Goal: Task Accomplishment & Management: Manage account settings

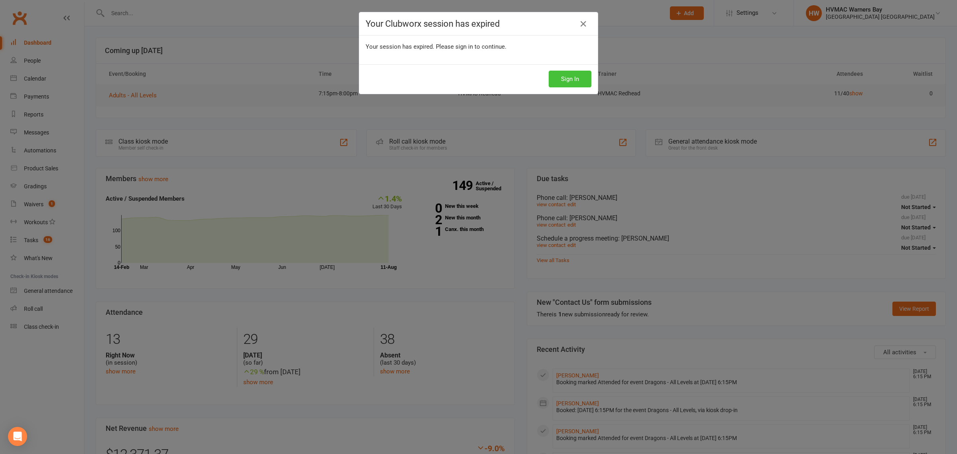
click at [577, 81] on button "Sign In" at bounding box center [570, 79] width 43 height 17
click at [578, 85] on button "Sign In" at bounding box center [570, 79] width 43 height 17
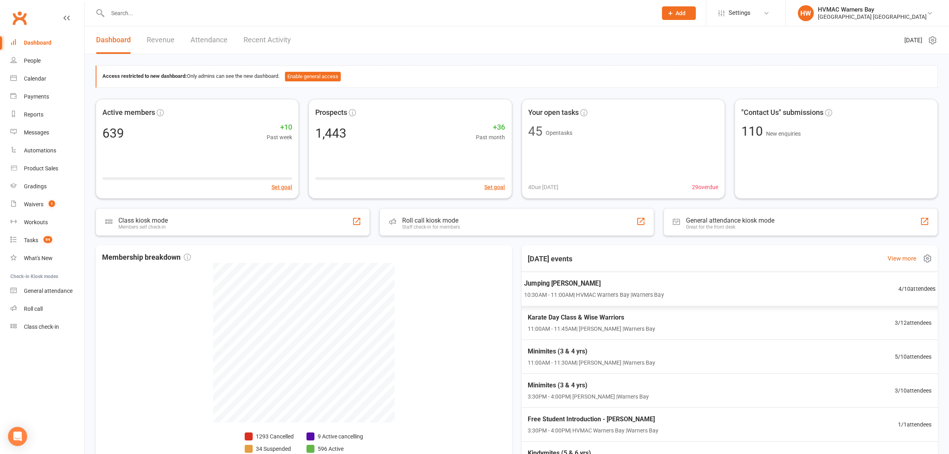
click at [561, 282] on span "Jumping [PERSON_NAME]" at bounding box center [594, 283] width 140 height 10
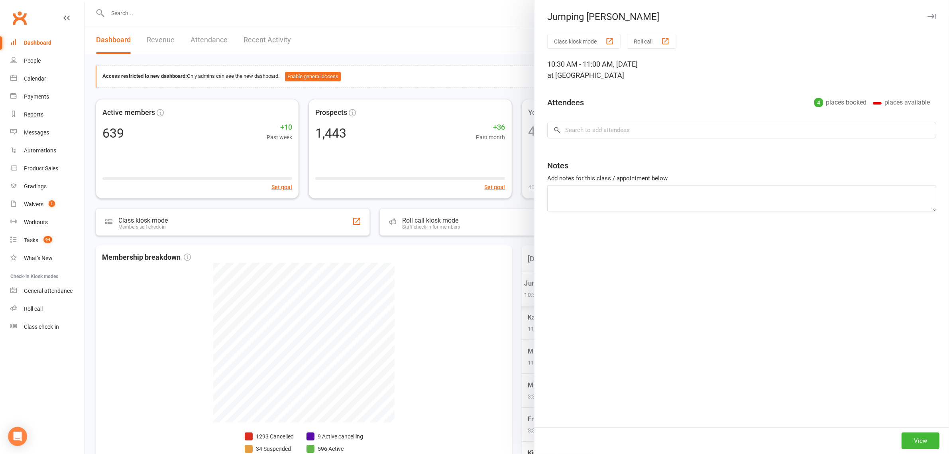
type textarea "Bear and Will to sign up, [PERSON_NAME] already paid [PERSON_NAME] just needs t…"
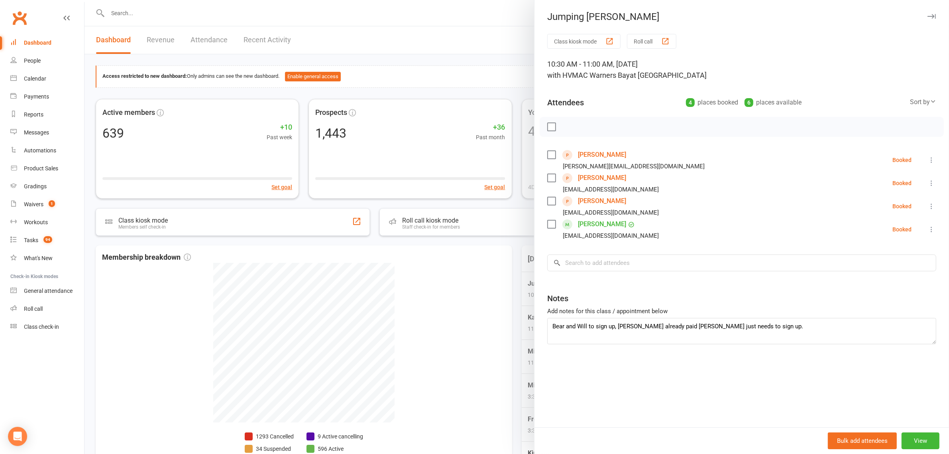
click at [521, 241] on div at bounding box center [517, 227] width 865 height 454
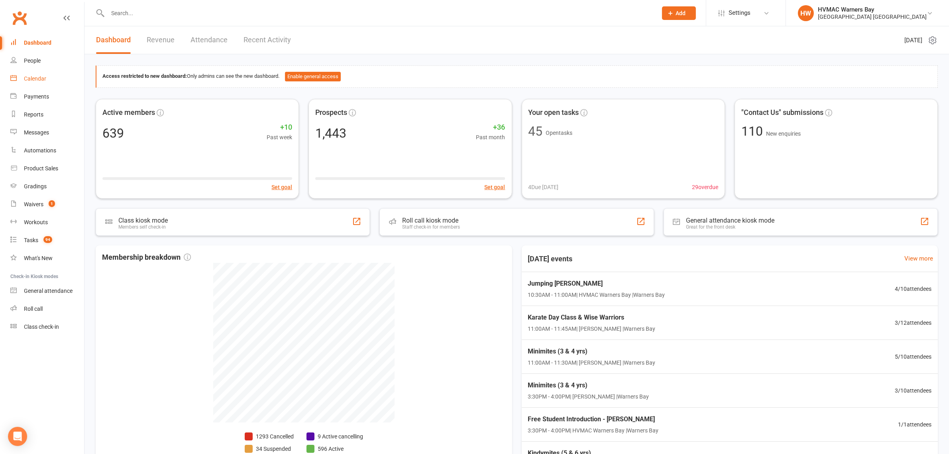
click at [31, 75] on div "Calendar" at bounding box center [35, 78] width 22 height 6
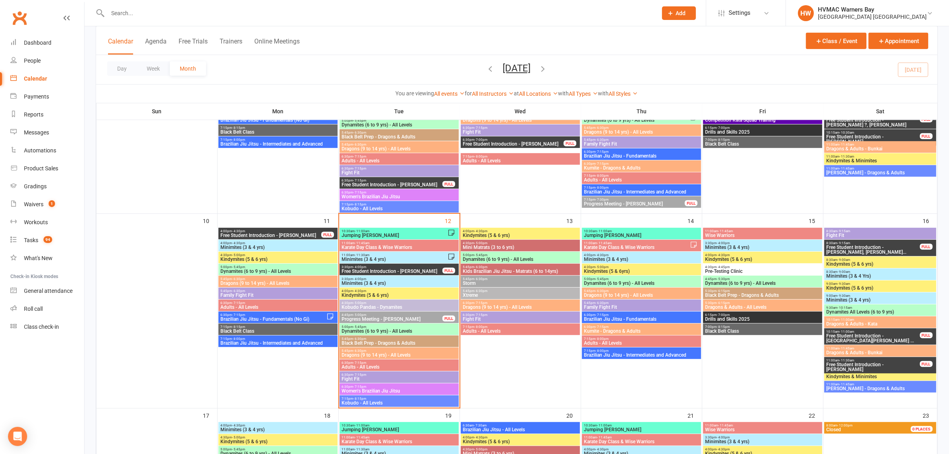
scroll to position [448, 0]
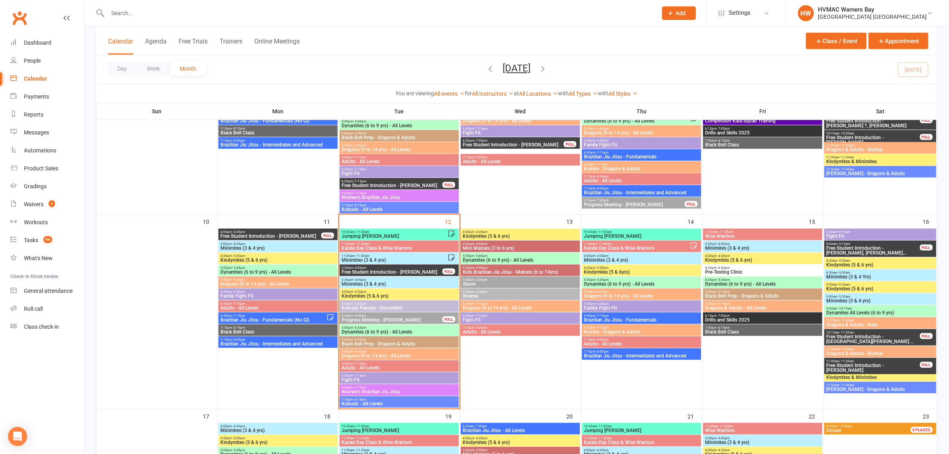
click at [397, 232] on span "10:30am - 11:00am" at bounding box center [394, 232] width 106 height 4
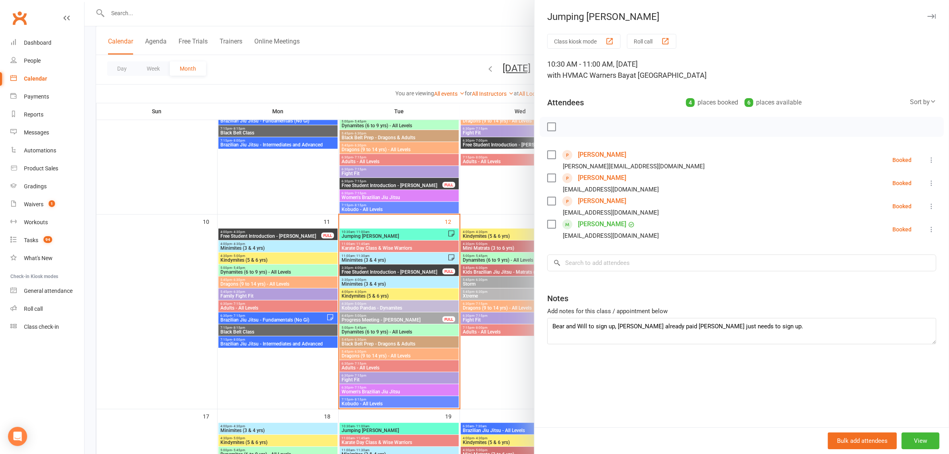
click at [490, 201] on div at bounding box center [517, 227] width 865 height 454
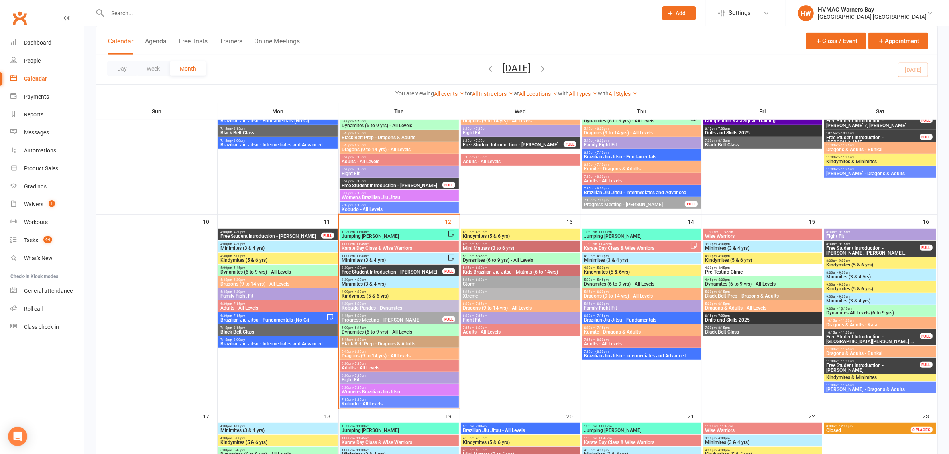
click at [362, 258] on span "Minimites (3 & 4 yrs)" at bounding box center [394, 260] width 106 height 5
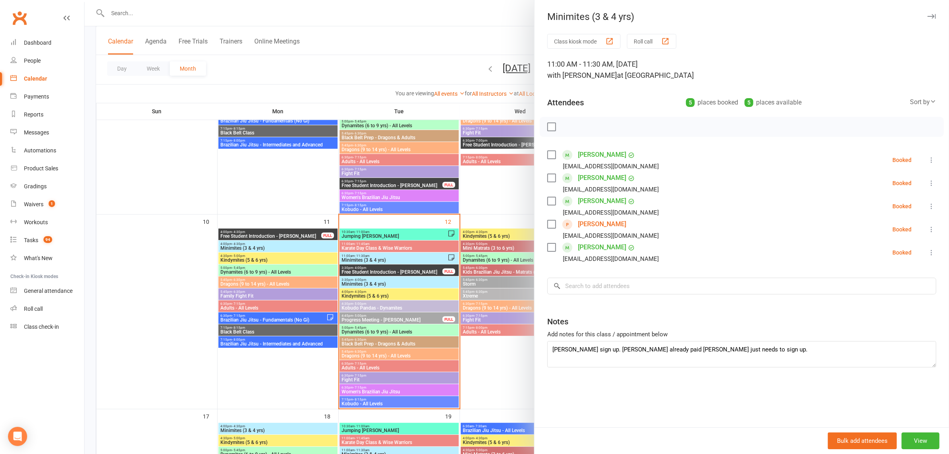
click at [509, 206] on div at bounding box center [517, 227] width 865 height 454
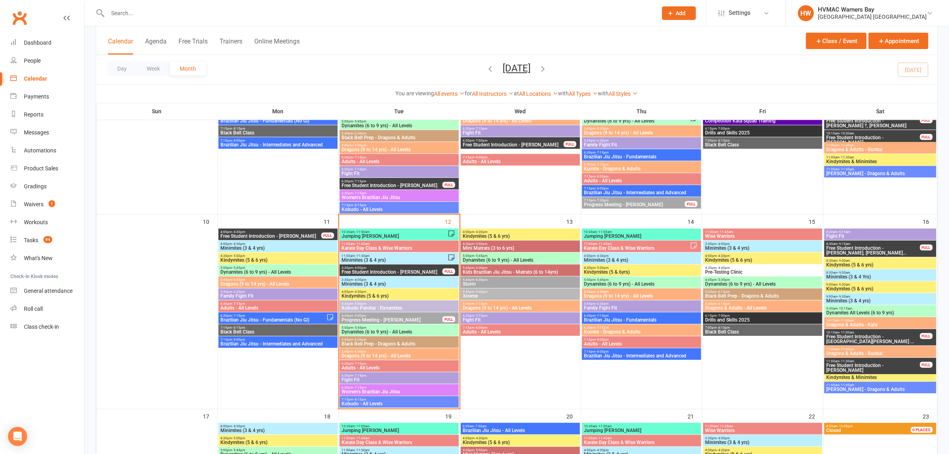
click at [405, 271] on span "Free Student Introduction - [PERSON_NAME]" at bounding box center [392, 271] width 102 height 5
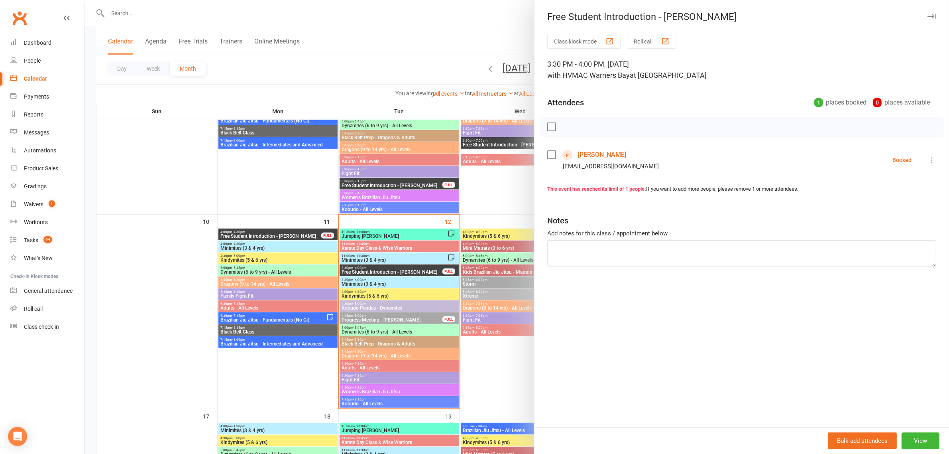
click at [490, 201] on div at bounding box center [517, 227] width 865 height 454
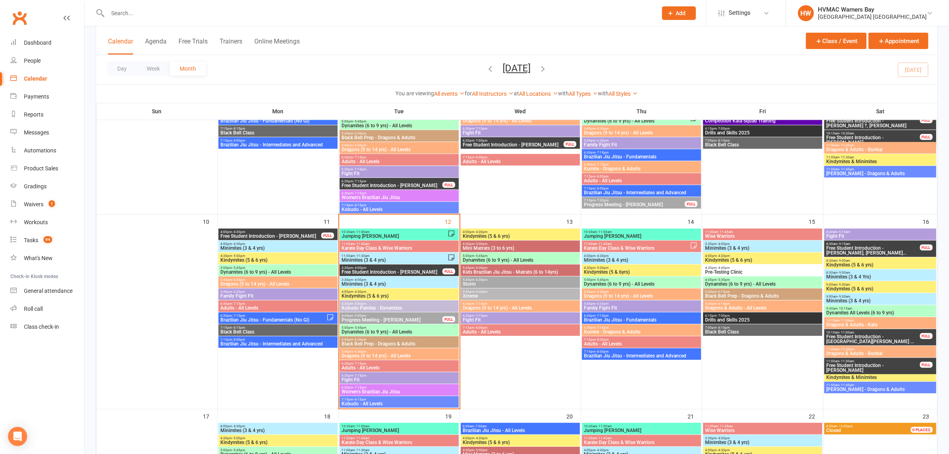
click at [399, 242] on span "11:00am - 11:45am" at bounding box center [399, 244] width 116 height 4
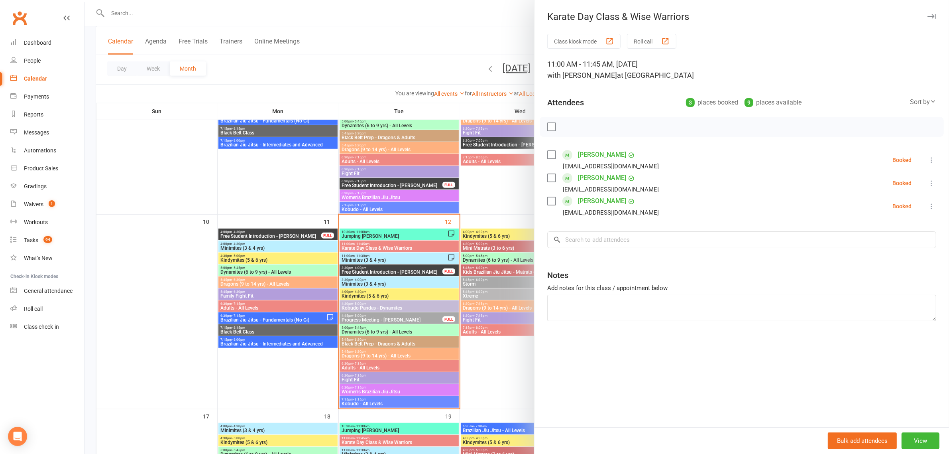
click at [501, 199] on div at bounding box center [517, 227] width 865 height 454
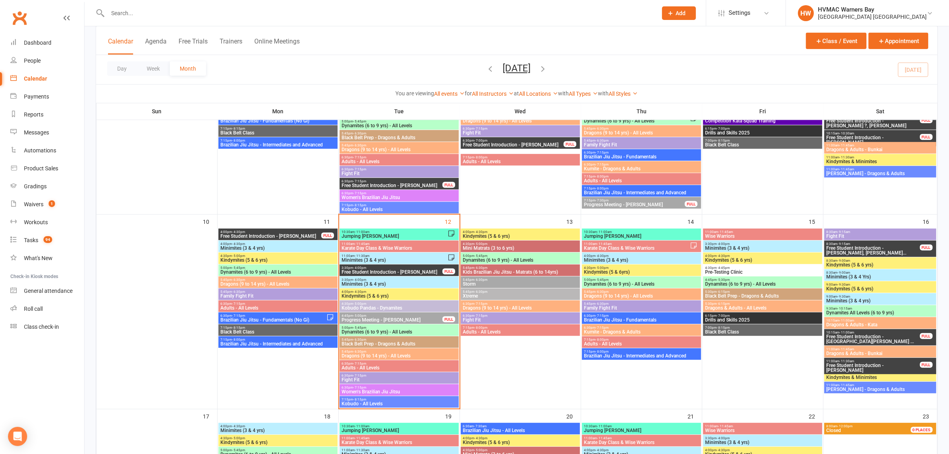
drag, startPoint x: 501, startPoint y: 199, endPoint x: 404, endPoint y: 231, distance: 102.6
click at [404, 231] on span "10:30am - 11:00am" at bounding box center [394, 232] width 106 height 4
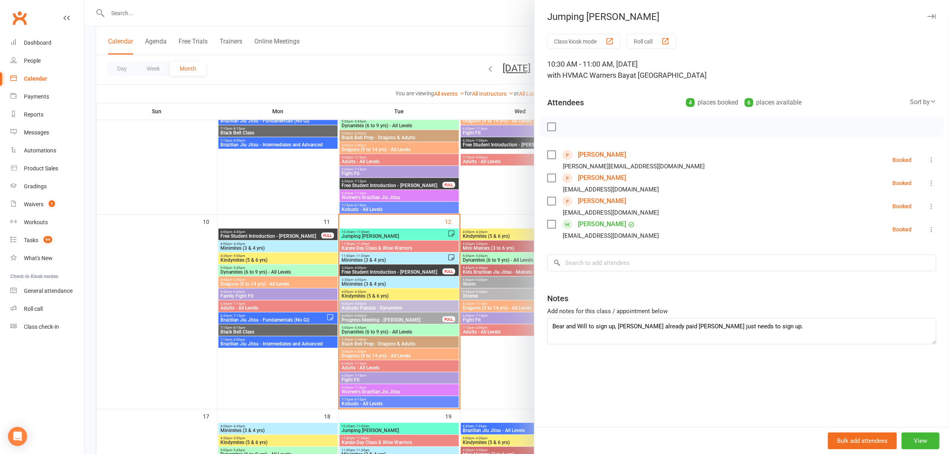
click at [509, 197] on div at bounding box center [517, 227] width 865 height 454
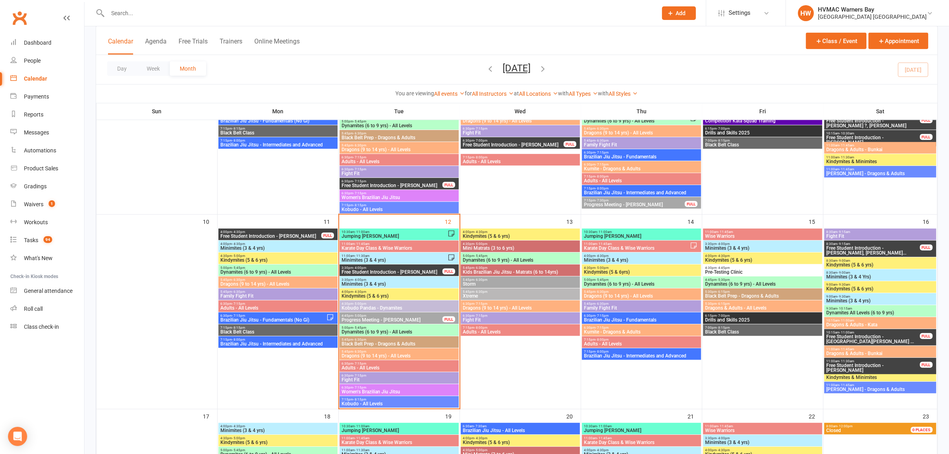
click at [438, 230] on span "10:30am - 11:00am" at bounding box center [394, 232] width 106 height 4
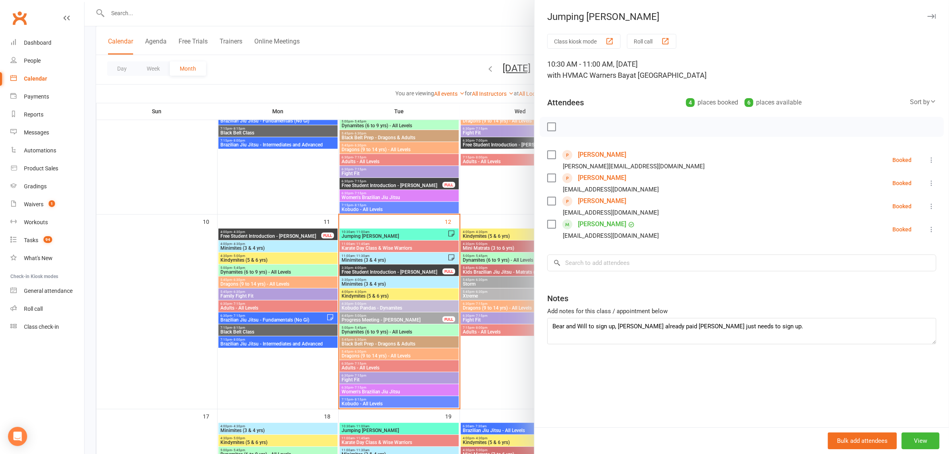
click at [549, 226] on label at bounding box center [551, 224] width 8 height 8
click at [573, 127] on div at bounding box center [742, 127] width 404 height 20
click at [565, 126] on icon "button" at bounding box center [569, 126] width 9 height 9
click at [484, 40] on div at bounding box center [517, 227] width 865 height 454
